Goal: Complete application form

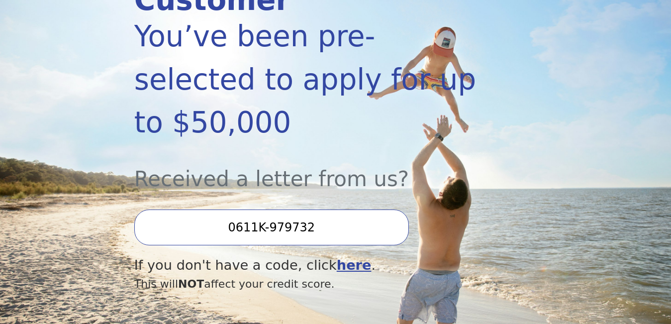
scroll to position [199, 0]
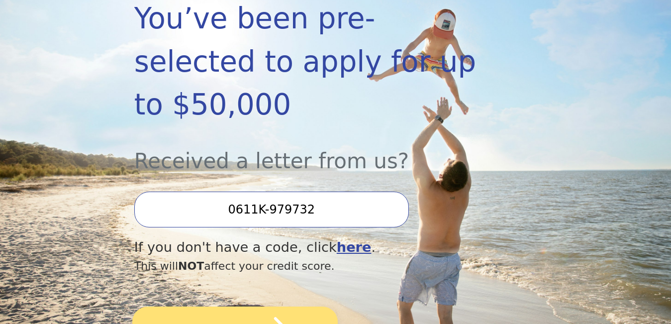
click at [277, 317] on icon "submit" at bounding box center [268, 330] width 40 height 26
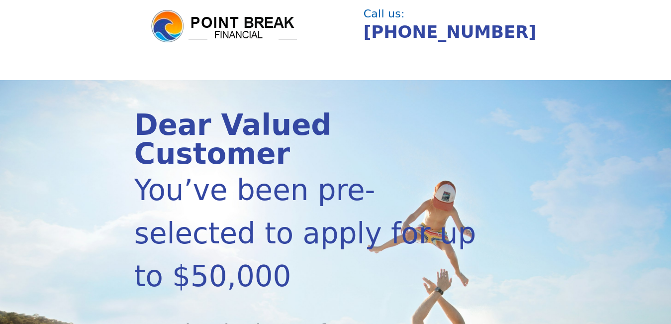
scroll to position [0, 0]
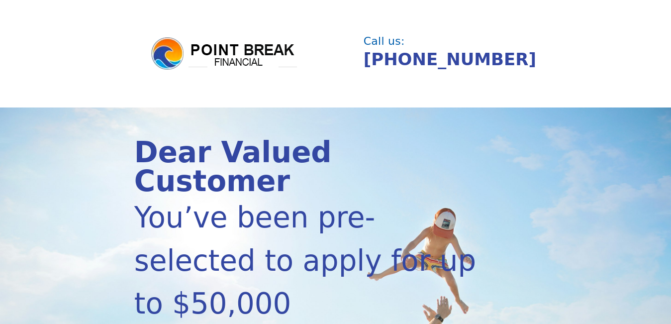
click at [249, 52] on img at bounding box center [224, 54] width 149 height 36
drag, startPoint x: 169, startPoint y: 51, endPoint x: 167, endPoint y: 45, distance: 6.3
click at [168, 51] on img at bounding box center [224, 54] width 149 height 36
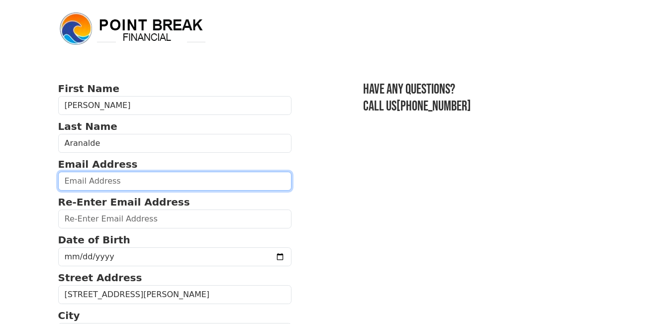
click at [136, 184] on input "email" at bounding box center [175, 181] width 234 height 19
type input "[EMAIL_ADDRESS][DOMAIN_NAME]"
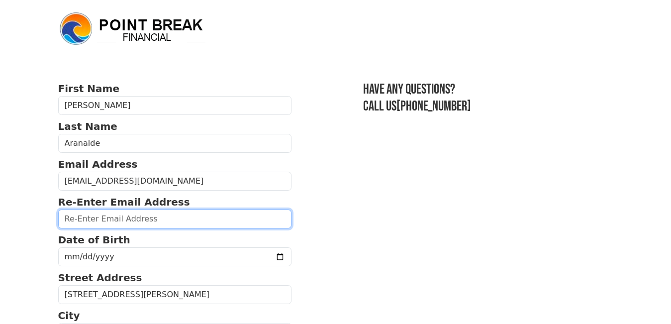
type input "[EMAIL_ADDRESS][DOMAIN_NAME]"
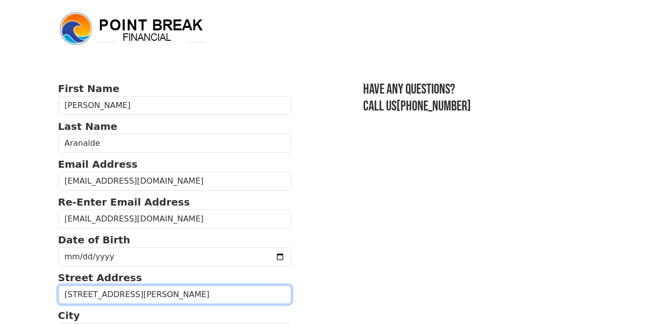
type input "[STREET_ADDRESS][PERSON_NAME]."
type input "Lacrosse"
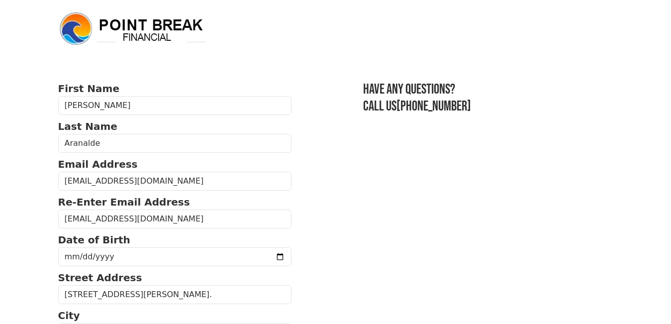
type input "54603"
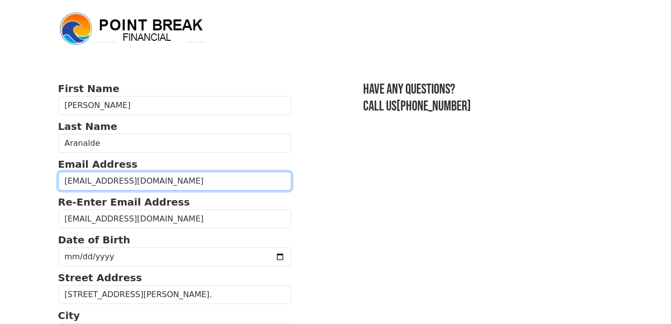
type input "[PHONE_NUMBER]"
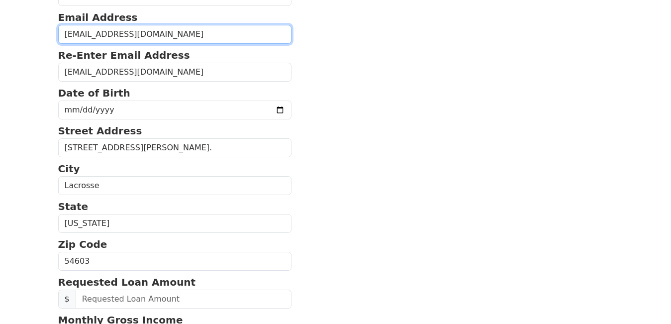
scroll to position [149, 0]
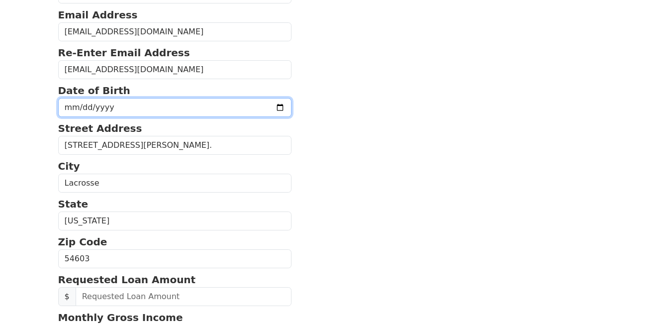
click at [81, 109] on input "date" at bounding box center [175, 107] width 234 height 19
type input "[DATE]"
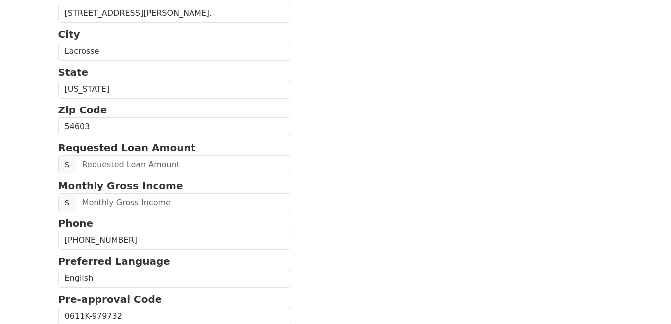
scroll to position [299, 0]
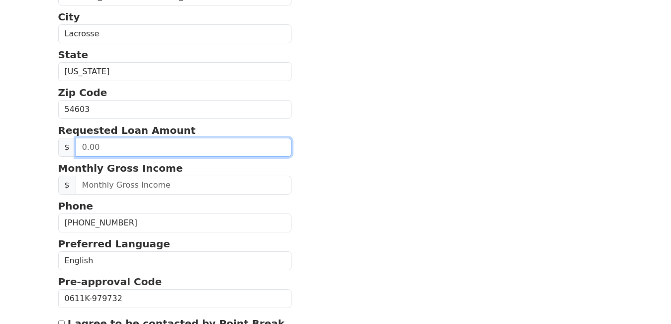
drag, startPoint x: 101, startPoint y: 144, endPoint x: 60, endPoint y: 145, distance: 40.8
click at [60, 145] on div "$" at bounding box center [175, 147] width 234 height 19
type input "30,000.00"
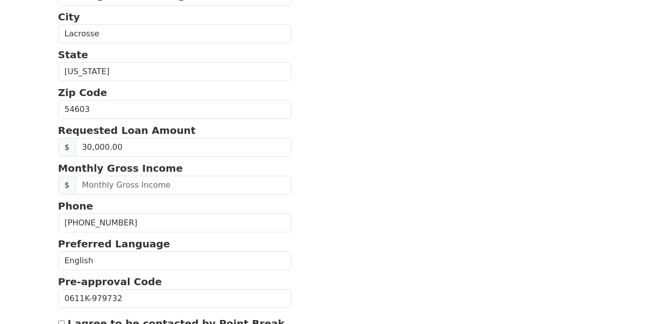
click at [359, 156] on section "First Name [PERSON_NAME] Last Name [GEOGRAPHIC_DATA] Email Address [EMAIL_ADDRE…" at bounding box center [335, 107] width 555 height 650
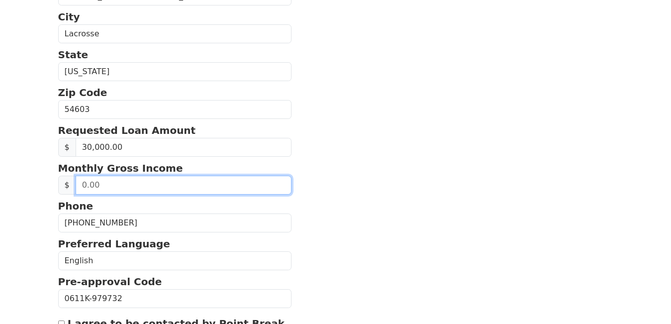
click at [125, 185] on input "text" at bounding box center [184, 185] width 217 height 19
type input "62,000.00"
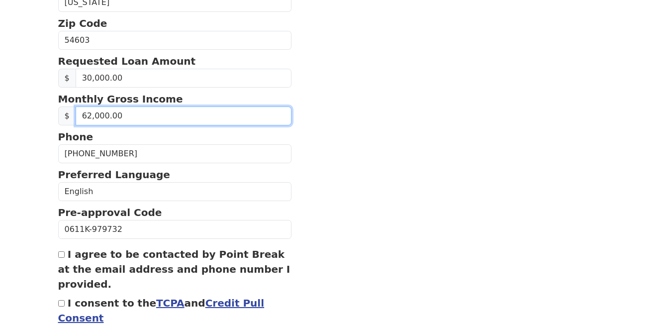
scroll to position [398, 0]
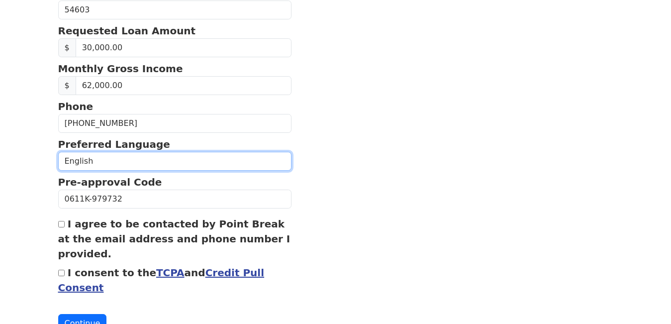
click at [139, 155] on select "English Spanish" at bounding box center [175, 161] width 234 height 19
select select "Spanish"
click at [58, 152] on select "English Spanish" at bounding box center [175, 161] width 234 height 19
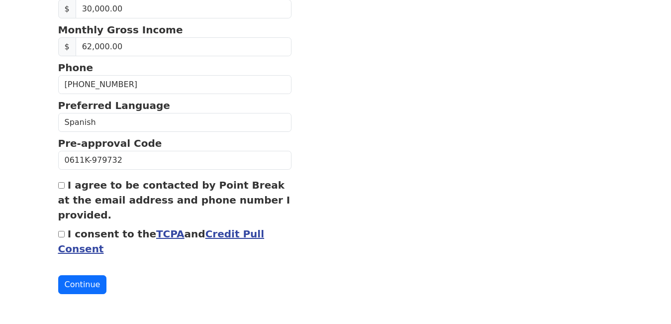
click at [62, 188] on input "I agree to be contacted by Point Break at the email address and phone number I …" at bounding box center [61, 185] width 6 height 6
checkbox input "true"
click at [61, 236] on input "I consent to the TCPA and Credit Pull Consent" at bounding box center [61, 234] width 6 height 6
checkbox input "true"
click at [78, 288] on button "Continue" at bounding box center [82, 284] width 49 height 19
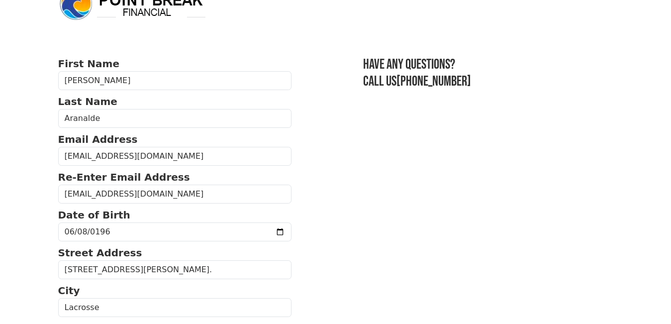
scroll to position [0, 0]
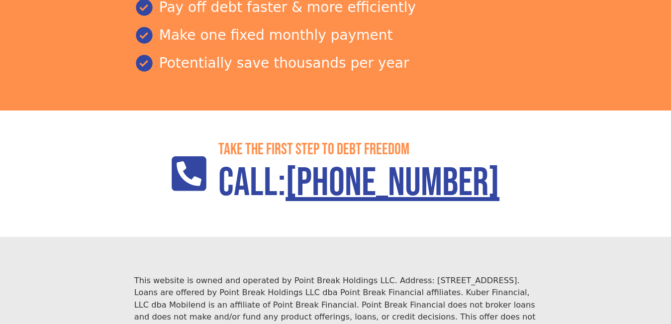
scroll to position [1399, 0]
